Goal: Information Seeking & Learning: Learn about a topic

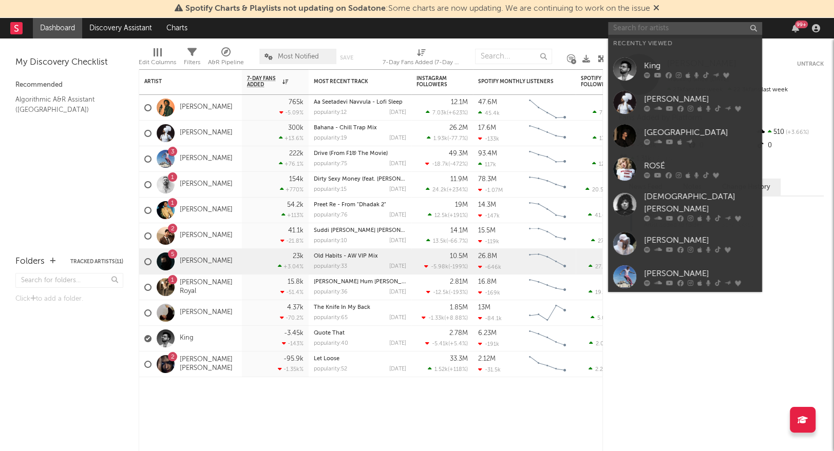
click at [627, 29] on input "text" at bounding box center [685, 28] width 154 height 13
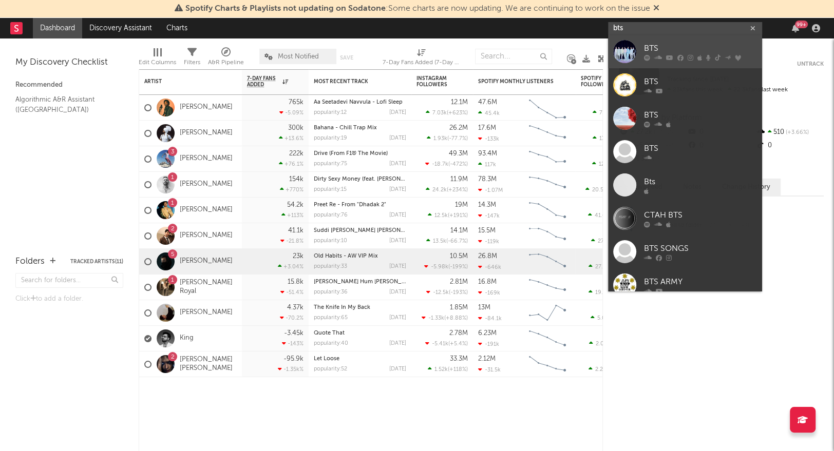
type input "bts"
click at [662, 46] on div "BTS" at bounding box center [700, 49] width 113 height 12
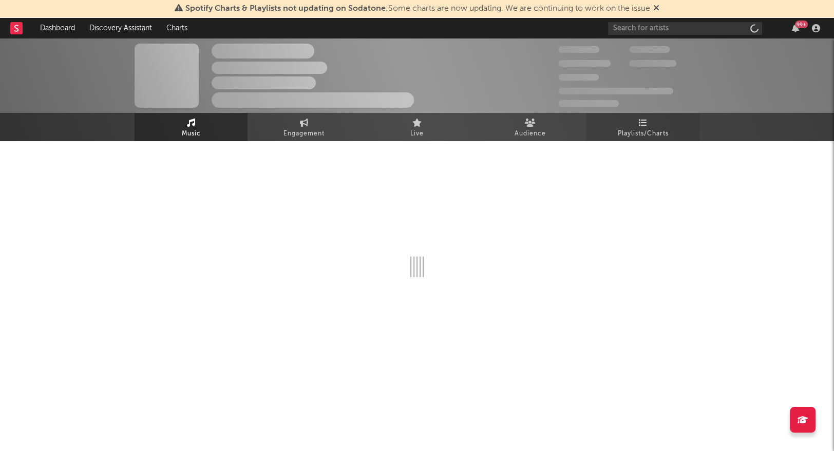
click at [644, 135] on span "Playlists/Charts" at bounding box center [643, 134] width 51 height 12
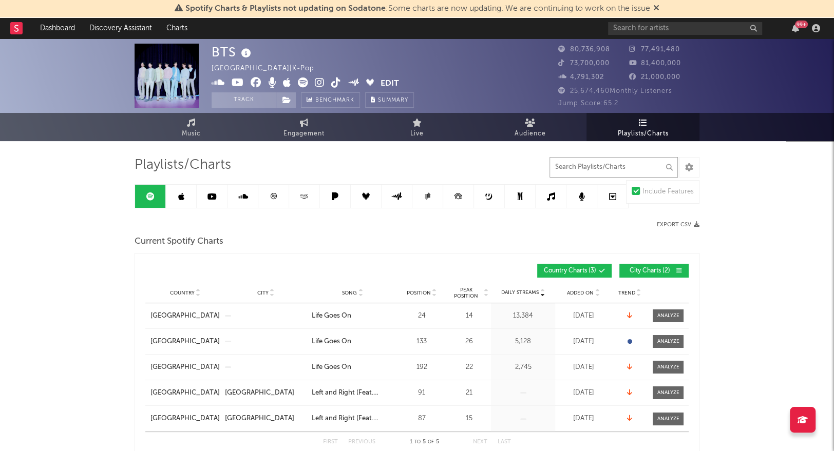
click at [636, 166] on input "text" at bounding box center [613, 167] width 128 height 21
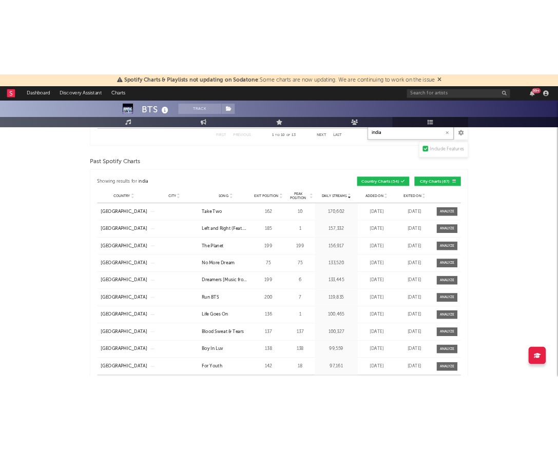
scroll to position [815, 0]
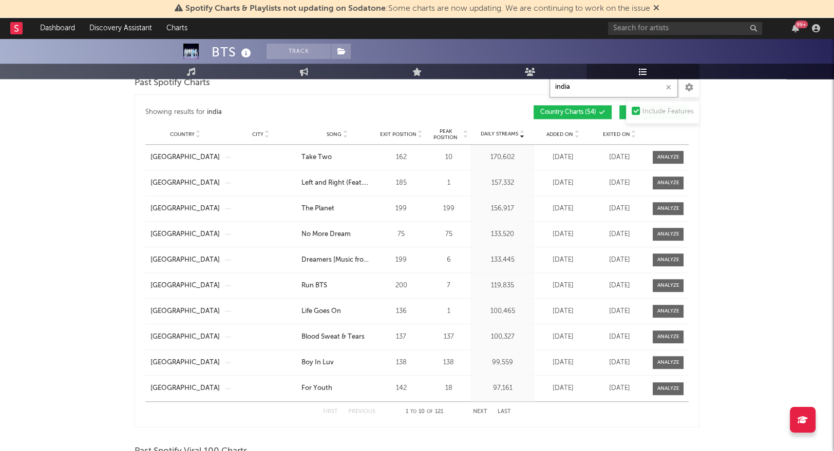
type input "india"
click at [449, 128] on span "Peak Position" at bounding box center [445, 134] width 32 height 12
click at [474, 409] on button "Next" at bounding box center [480, 412] width 14 height 6
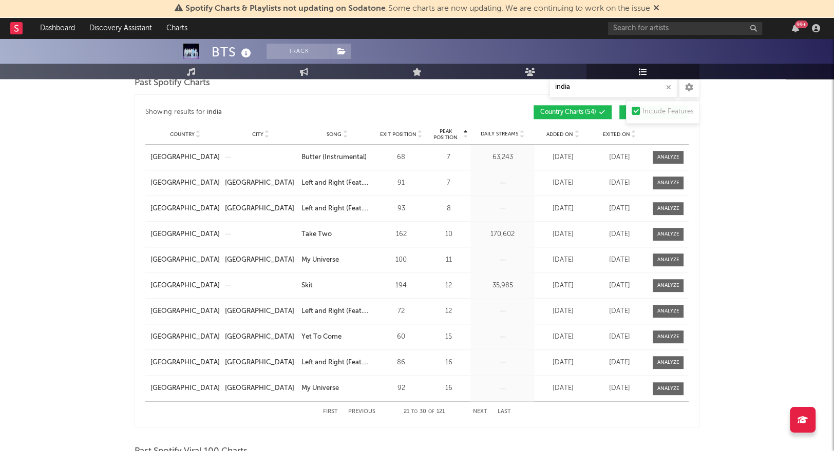
click at [357, 409] on button "Previous" at bounding box center [361, 412] width 27 height 6
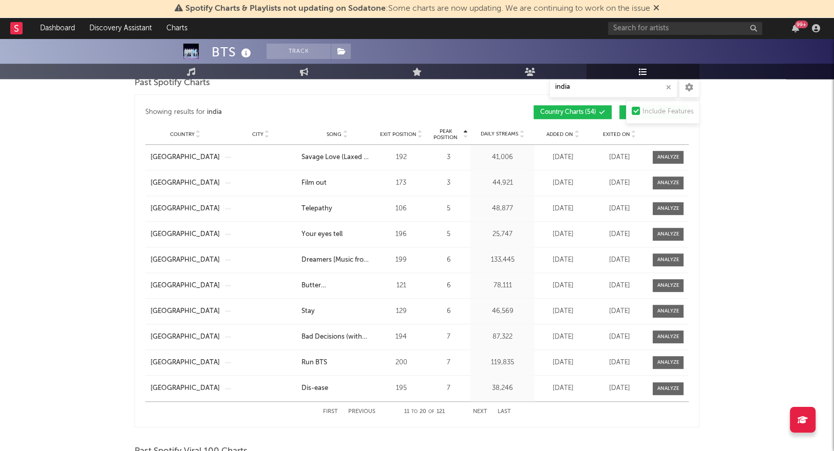
click at [357, 409] on button "Previous" at bounding box center [361, 412] width 27 height 6
click at [482, 410] on button "Next" at bounding box center [480, 412] width 14 height 6
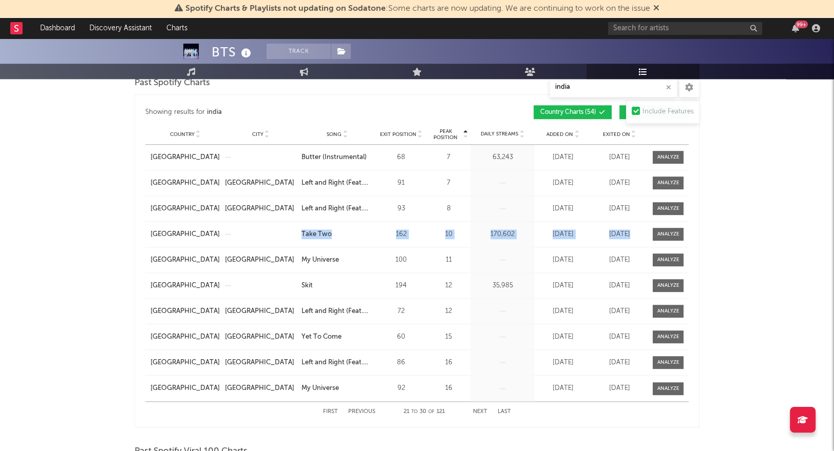
drag, startPoint x: 831, startPoint y: 239, endPoint x: 294, endPoint y: 241, distance: 537.0
click at [294, 241] on div "BTS Track [GEOGRAPHIC_DATA] | K-Pop Edit Track Benchmark Summary 80,736,908 77,…" at bounding box center [417, 224] width 834 height 2002
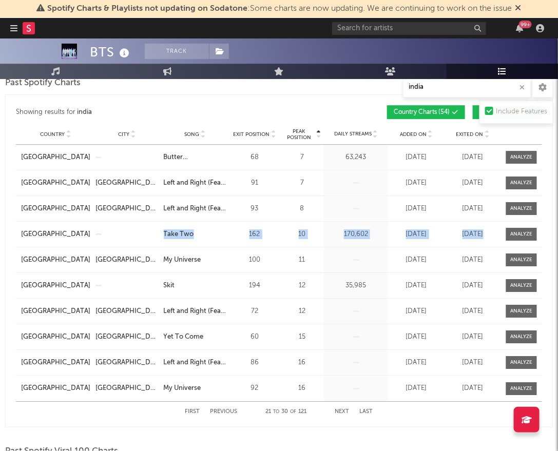
click at [191, 409] on button "First" at bounding box center [192, 412] width 15 height 6
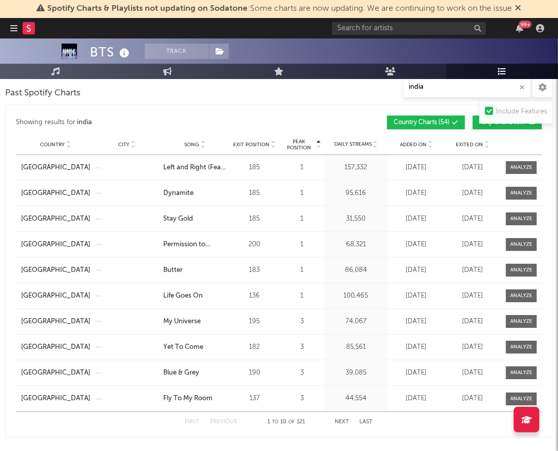
scroll to position [804, 0]
